Goal: Communication & Community: Answer question/provide support

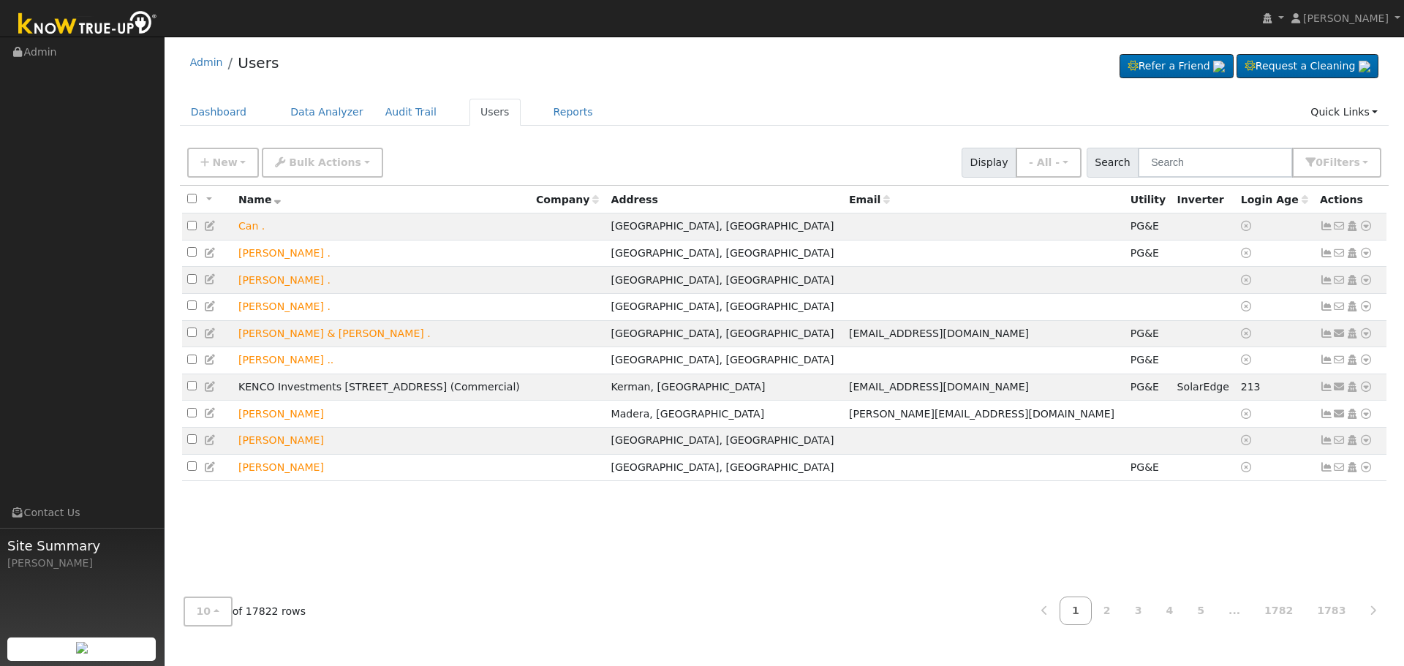
click at [1190, 167] on input "text" at bounding box center [1215, 163] width 155 height 30
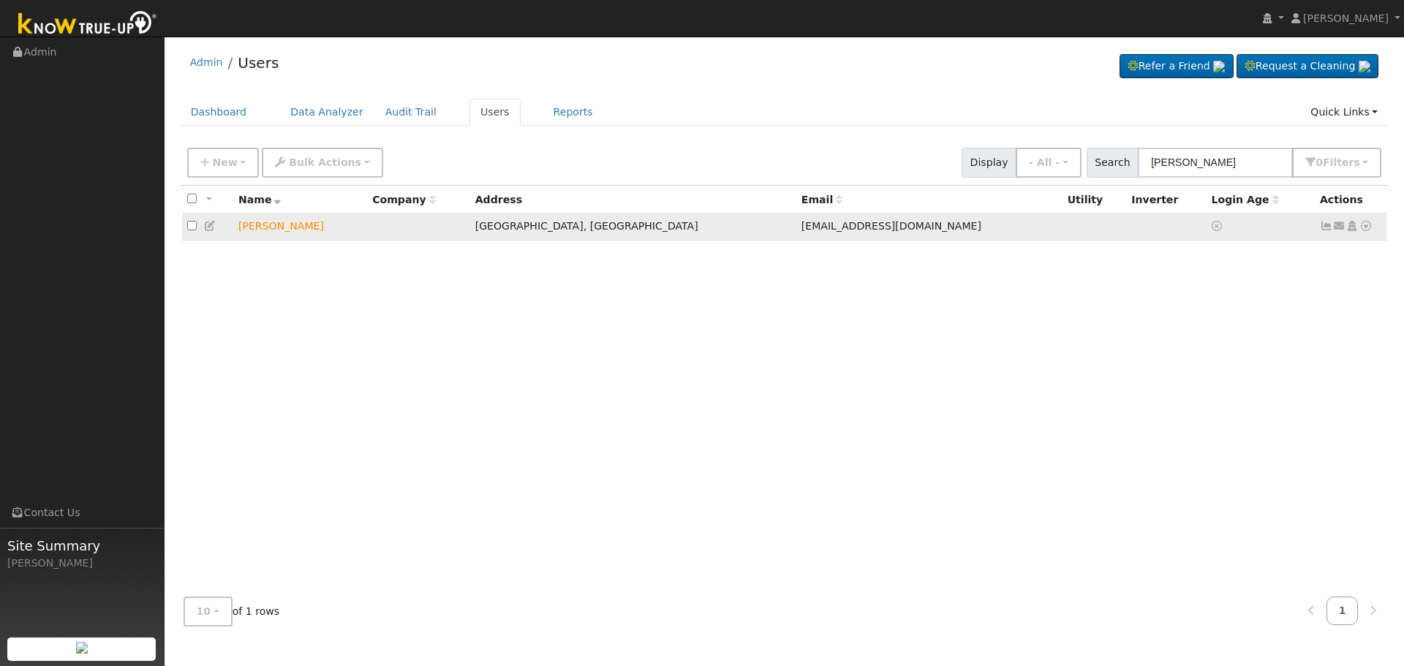
type input "[PERSON_NAME]"
click at [1342, 229] on icon at bounding box center [1339, 226] width 13 height 10
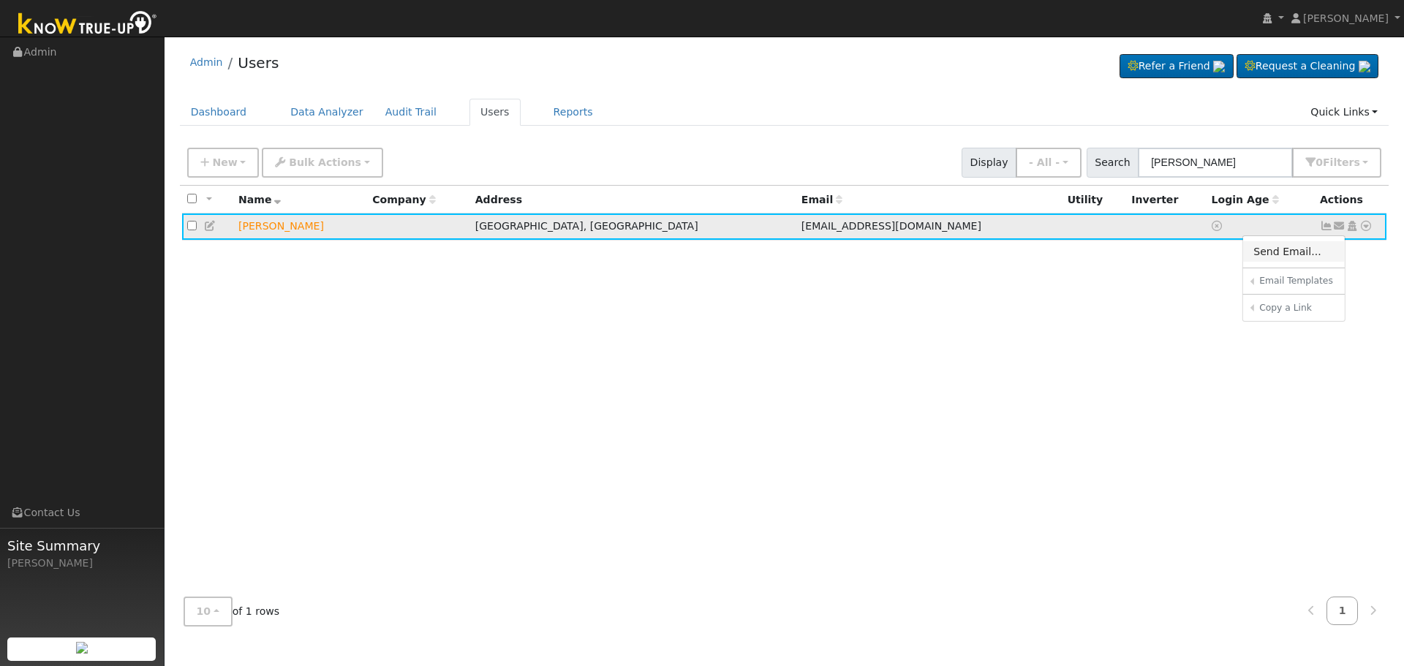
click at [1283, 249] on link "Send Email..." at bounding box center [1294, 251] width 102 height 20
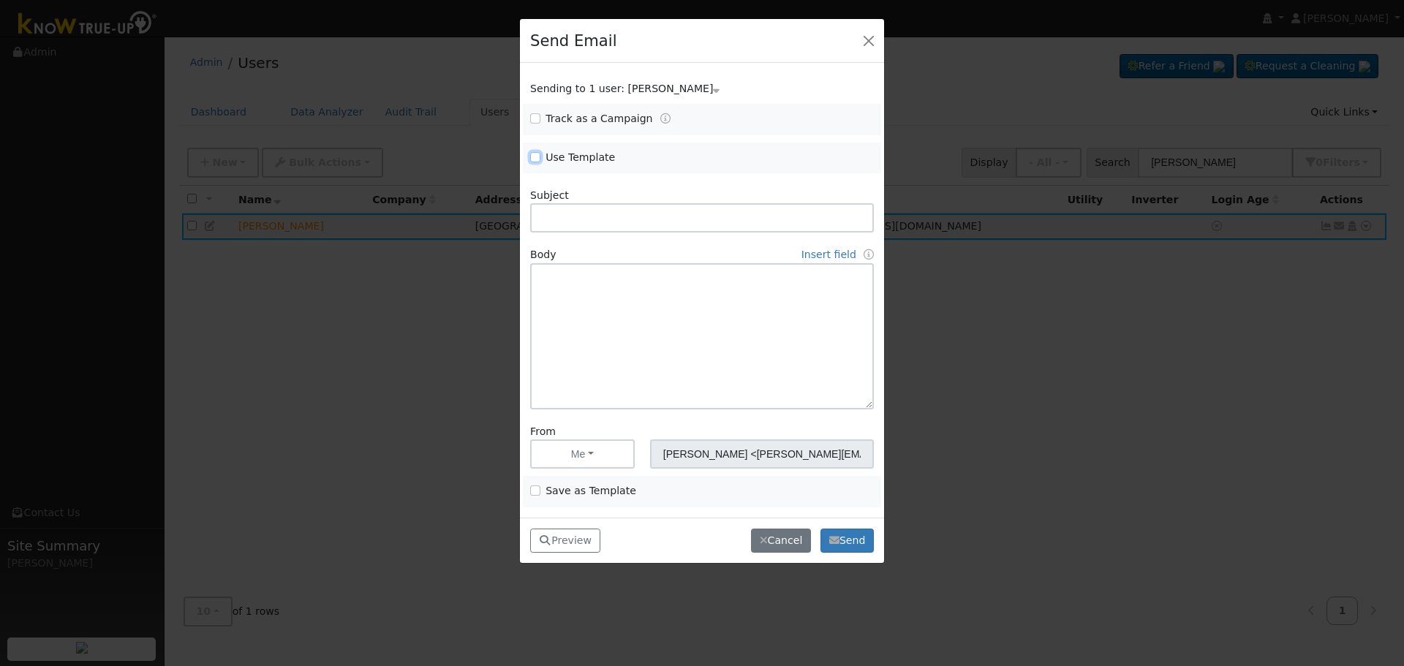
click at [533, 159] on input "Use Template" at bounding box center [535, 157] width 10 height 10
checkbox input "true"
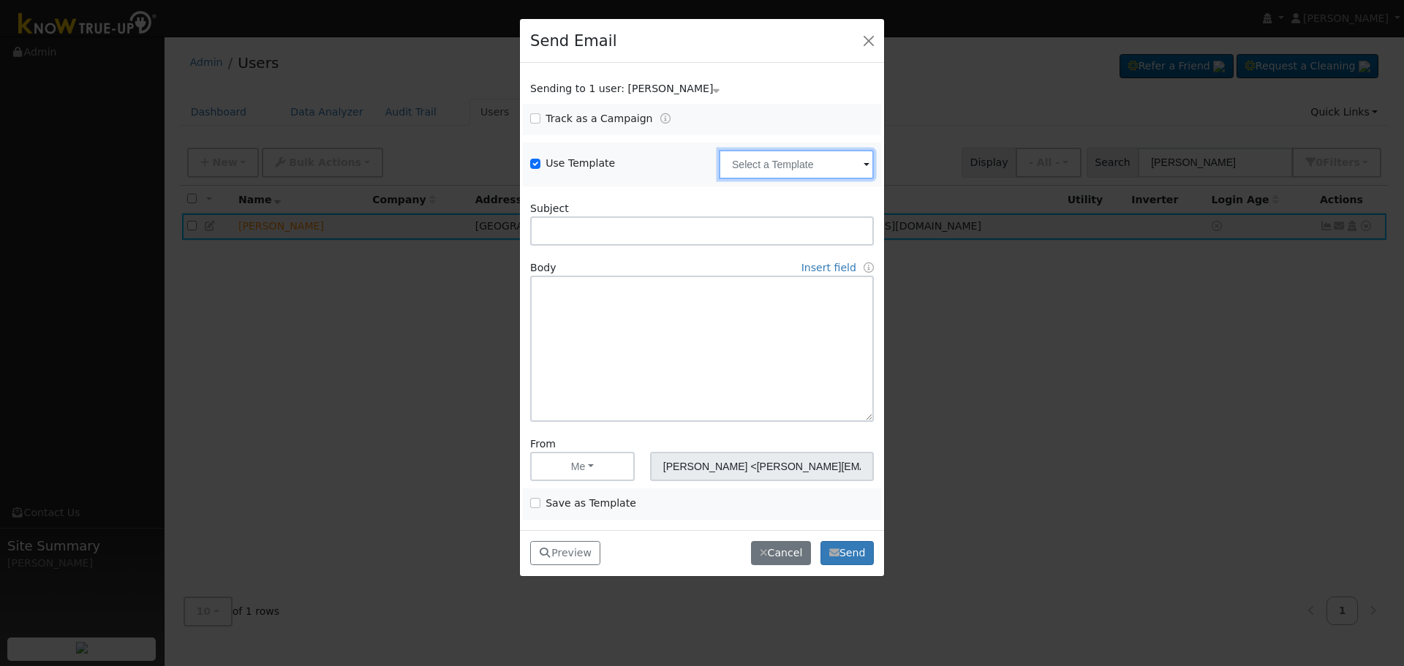
click at [785, 156] on input "text" at bounding box center [796, 164] width 155 height 29
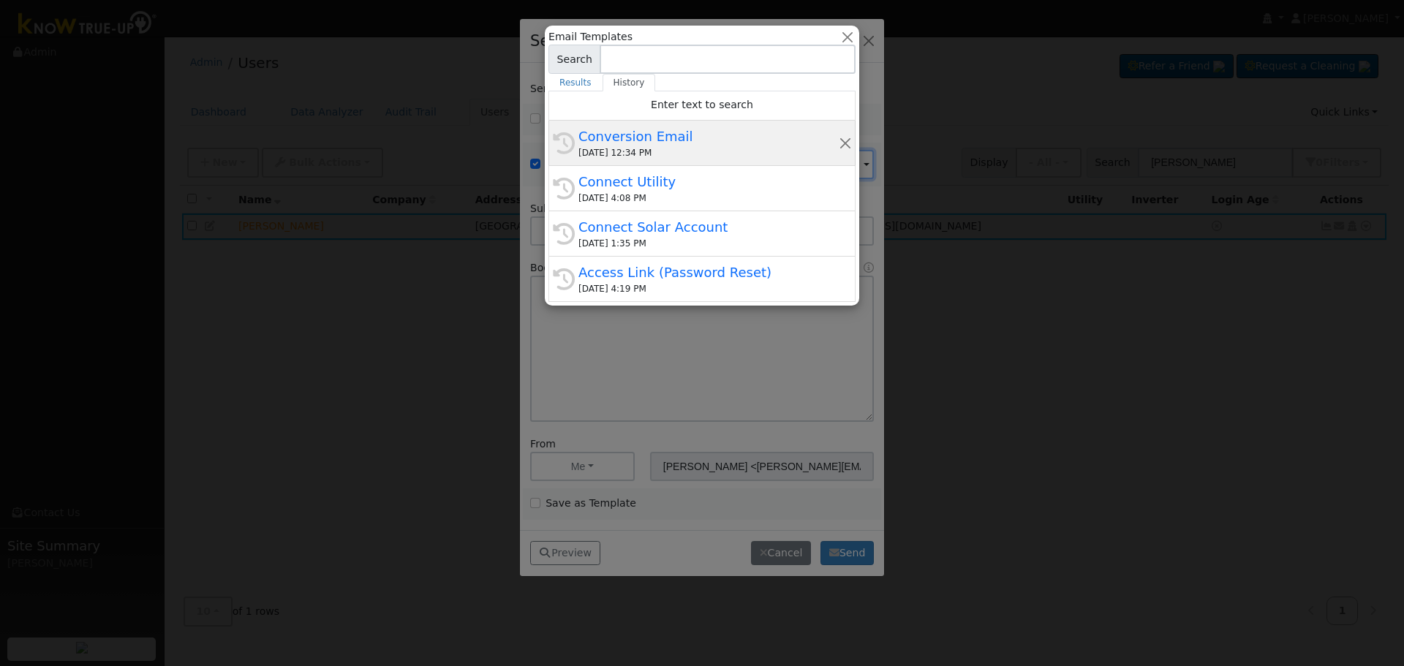
click at [643, 148] on div "[DATE] 12:34 PM" at bounding box center [708, 152] width 260 height 13
type input "Conversion Email"
type input "Connect Your Utility Account"
type textarea "Dear {user_fname}, The first step is to connect your electric utility account. …"
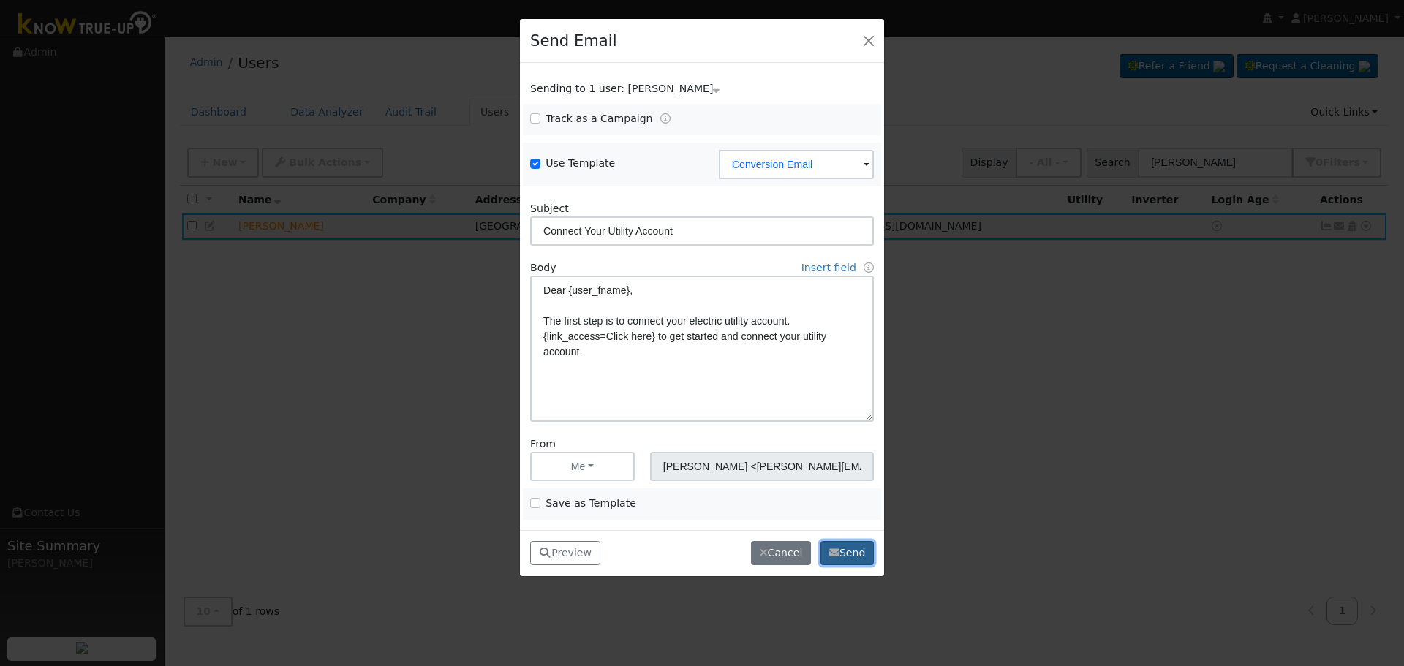
click at [848, 548] on button "Send" at bounding box center [846, 553] width 53 height 25
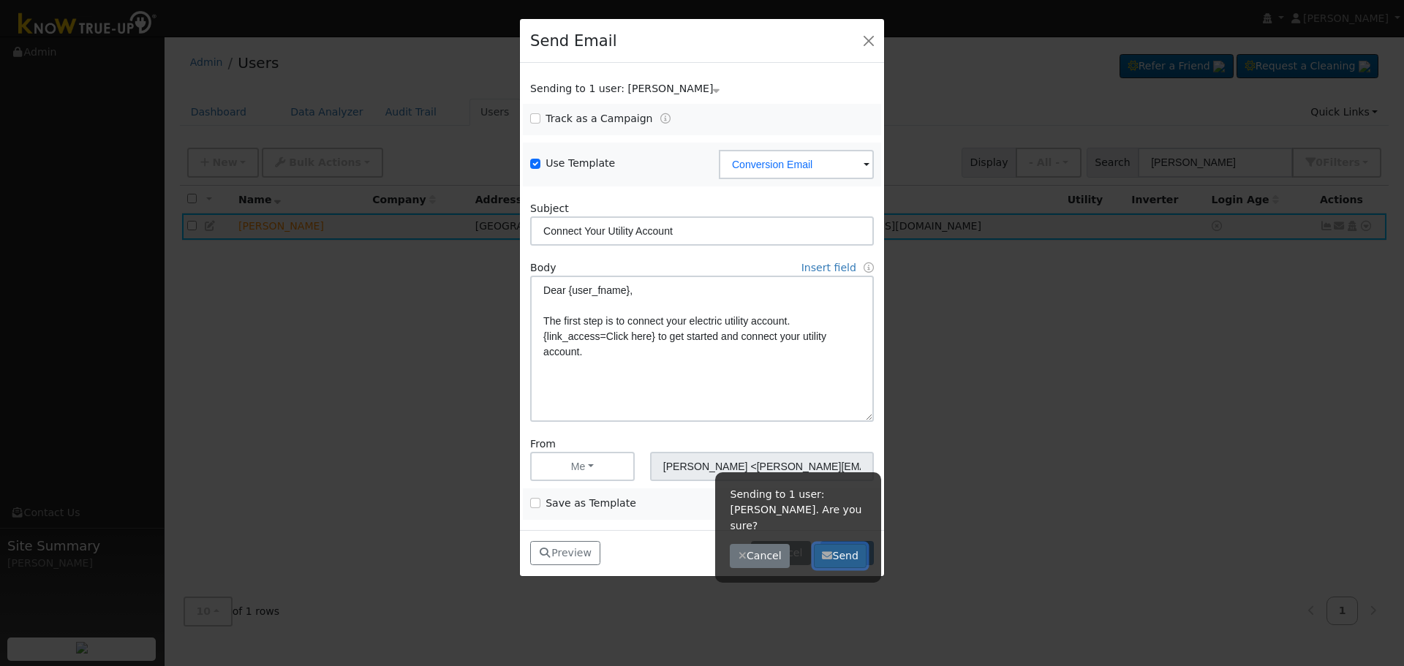
click at [839, 544] on button "Send" at bounding box center [840, 556] width 53 height 25
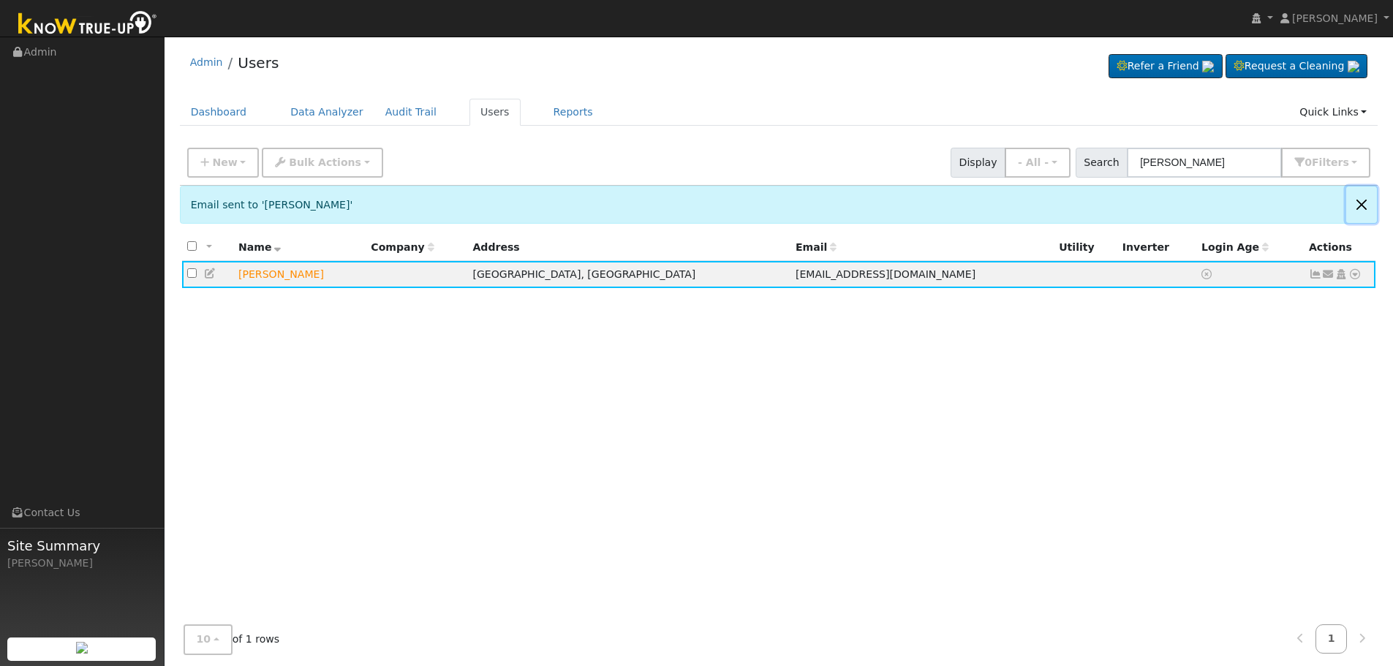
click at [1359, 200] on button "Close" at bounding box center [1361, 204] width 31 height 36
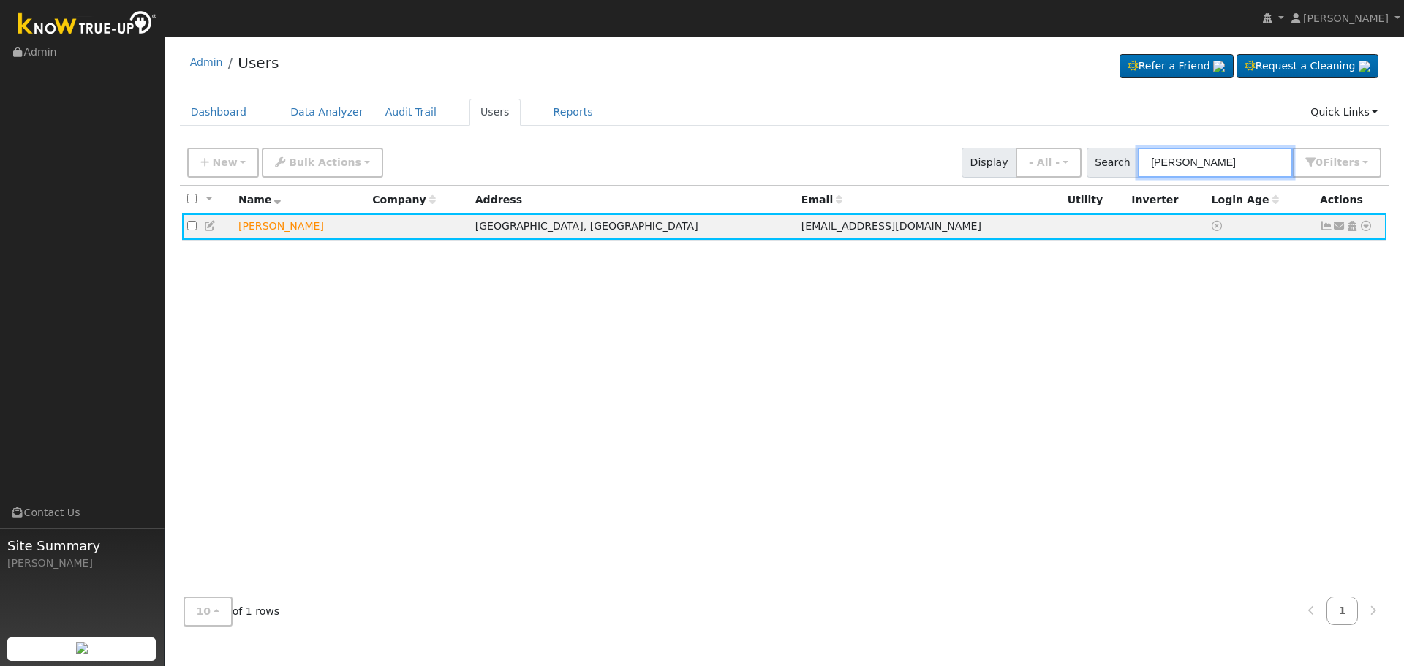
drag, startPoint x: 1258, startPoint y: 165, endPoint x: 763, endPoint y: 90, distance: 501.4
click at [826, 105] on div "Admin Users Refer a Friend Request a Cleaning" at bounding box center [784, 341] width 1225 height 594
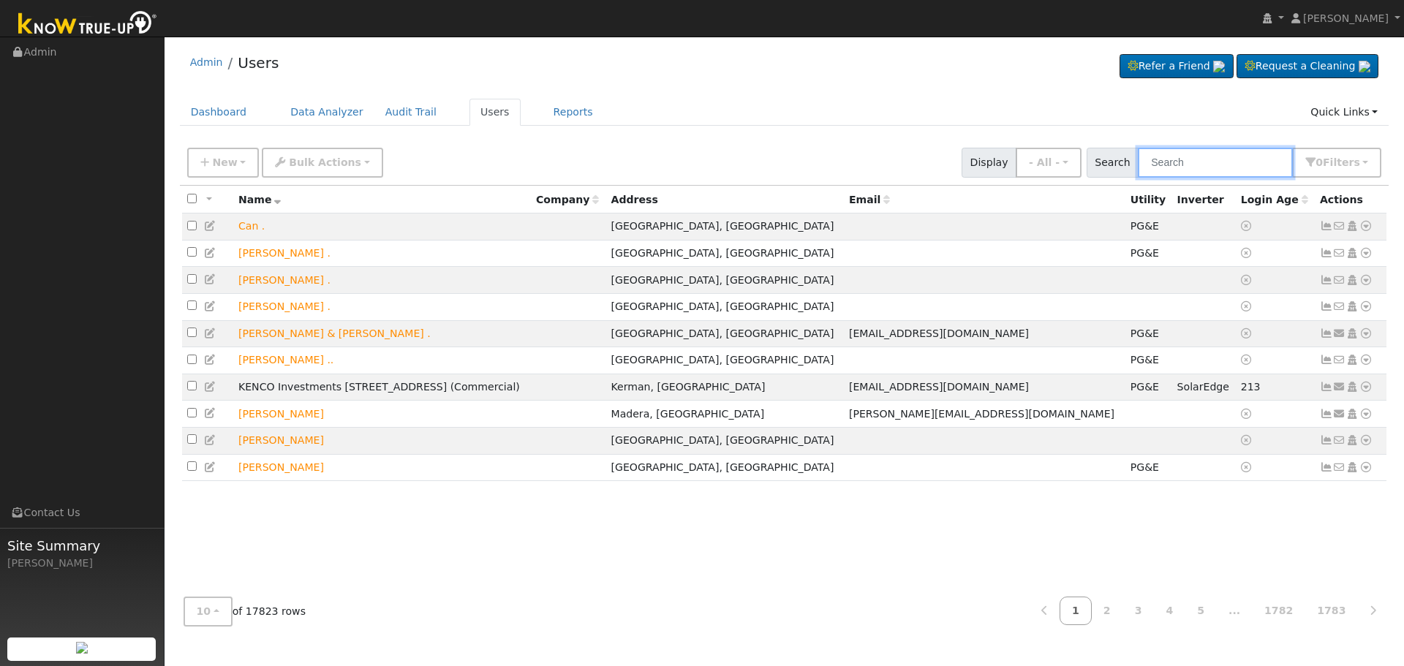
paste input "[PERSON_NAME]"
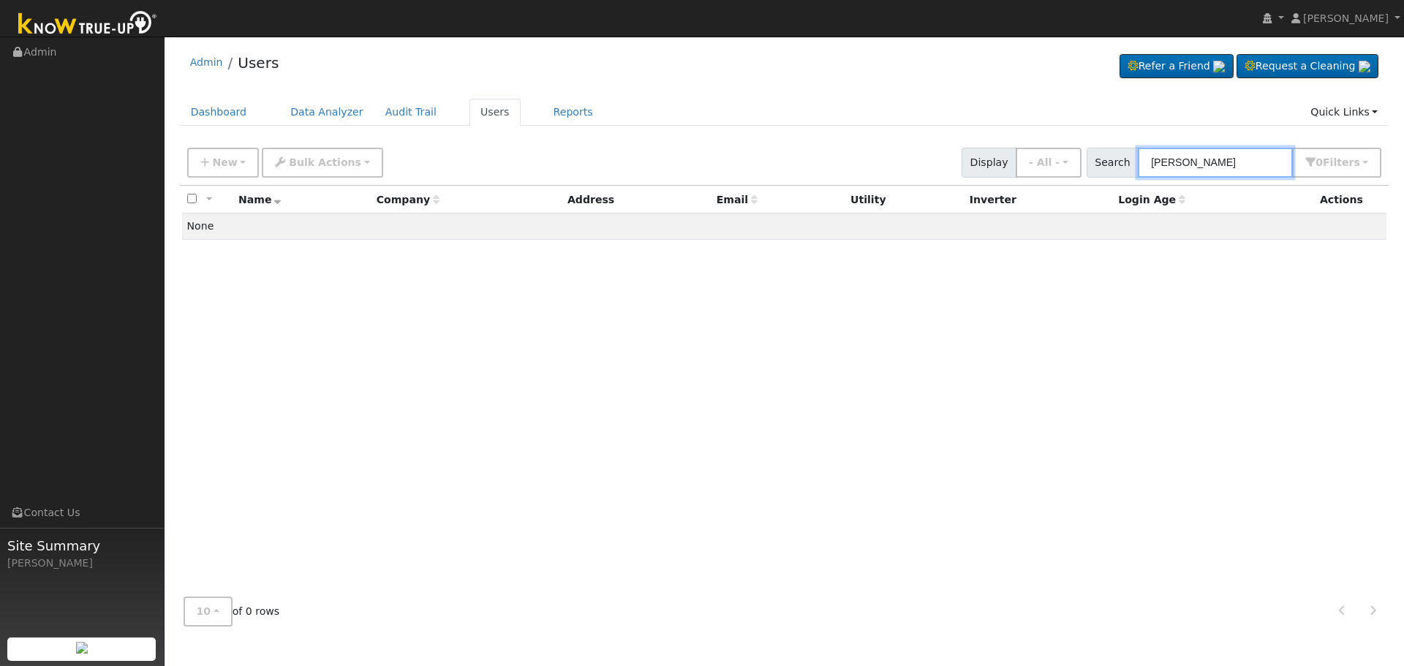
click at [1246, 162] on input "[PERSON_NAME]" at bounding box center [1215, 163] width 155 height 30
type input "[PERSON_NAME]"
drag, startPoint x: 1246, startPoint y: 163, endPoint x: 117, endPoint y: 241, distance: 1131.7
click at [651, 170] on div "New Add User Quick Add Quick Connect Quick Convert Lead Bulk Actions Send Email…" at bounding box center [784, 160] width 1200 height 35
